Goal: Task Accomplishment & Management: Use online tool/utility

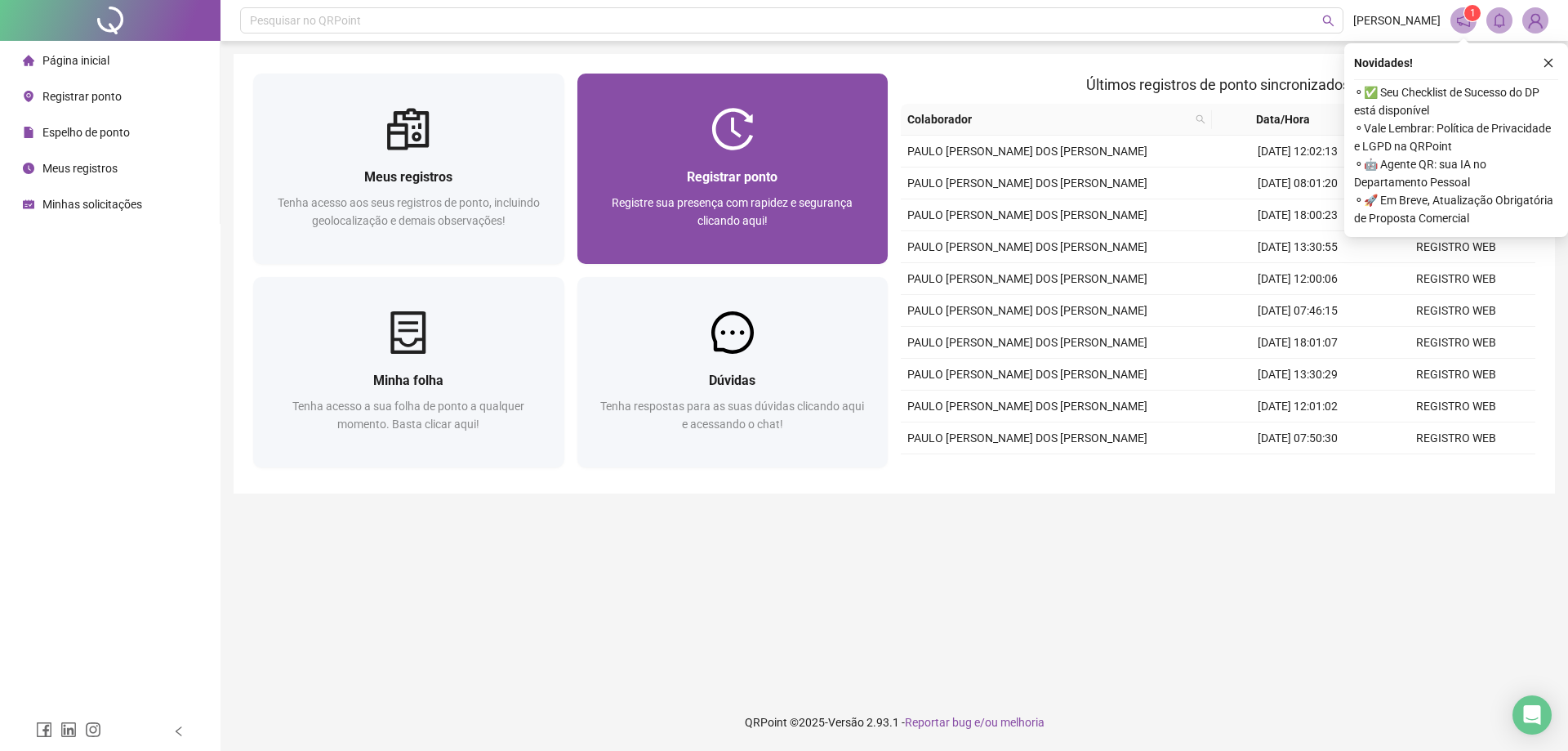
click at [709, 142] on div at bounding box center [732, 129] width 311 height 43
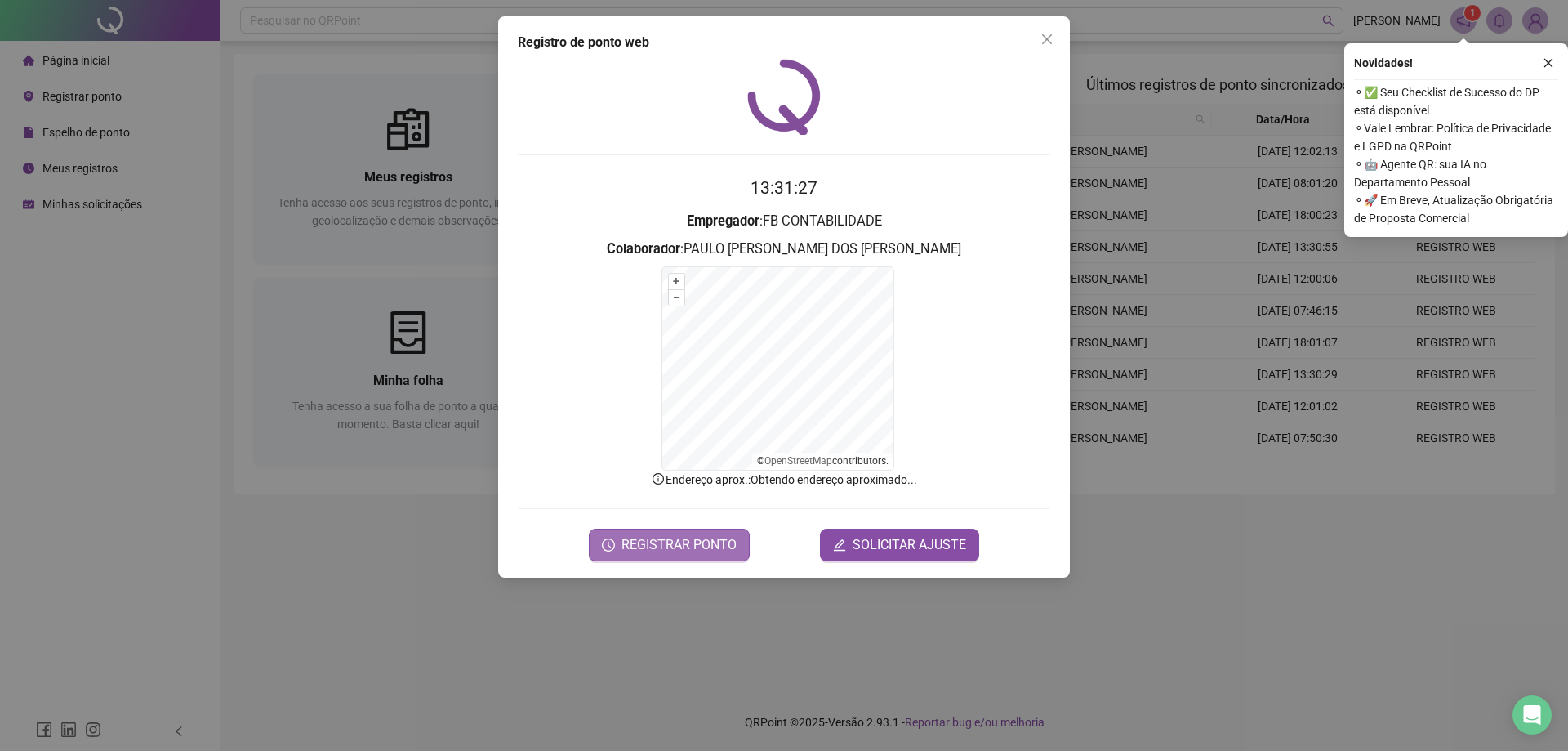
click at [630, 556] on button "REGISTRAR PONTO" at bounding box center [669, 544] width 161 height 32
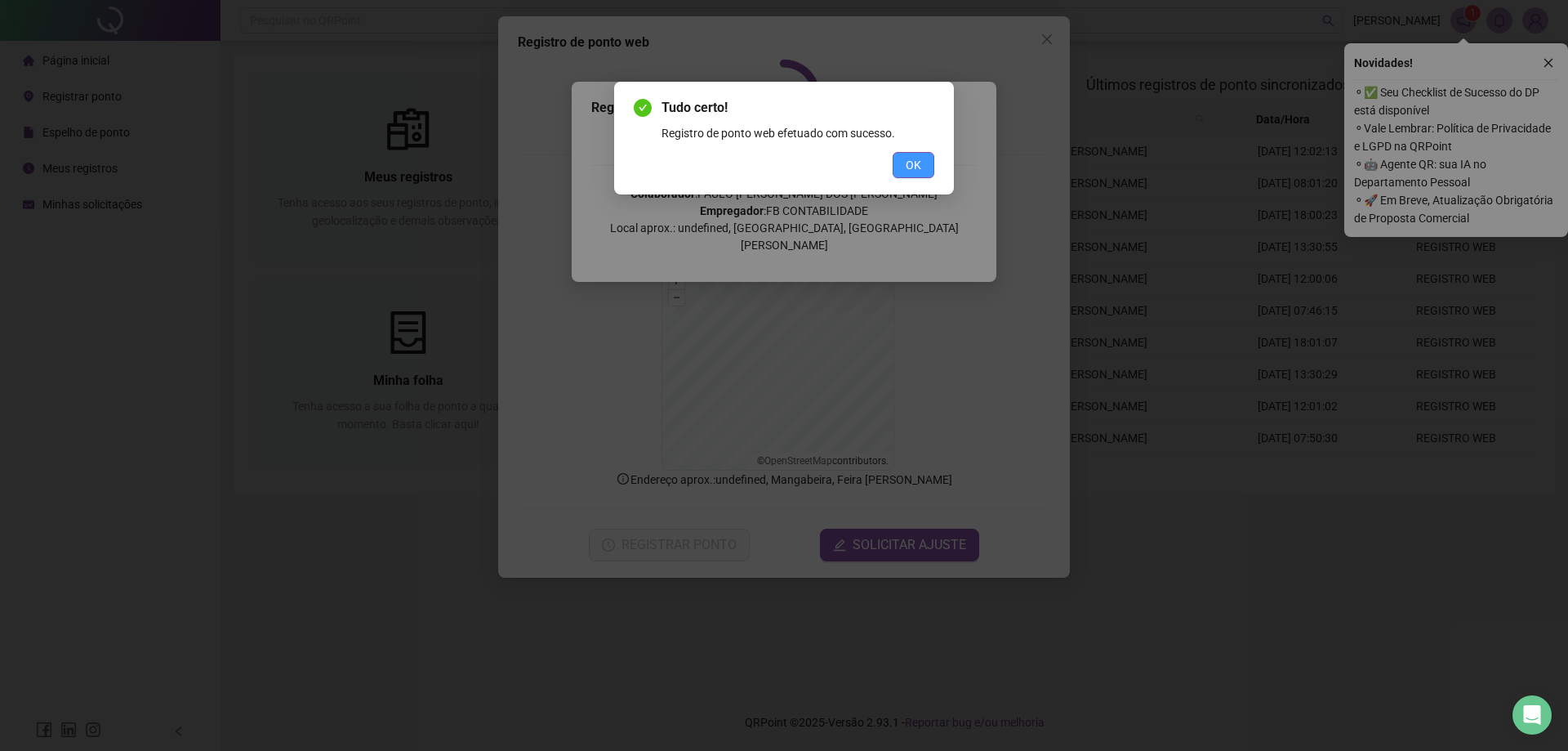
click at [902, 168] on button "OK" at bounding box center [913, 165] width 42 height 26
